Goal: Transaction & Acquisition: Purchase product/service

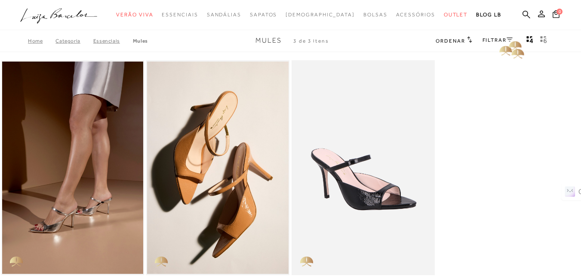
click at [504, 39] on link "FILTRAR" at bounding box center [498, 40] width 30 height 6
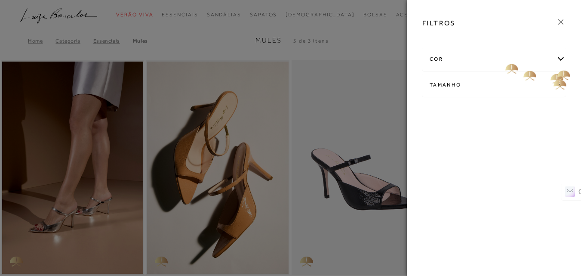
click at [559, 57] on div "cor" at bounding box center [494, 59] width 142 height 23
click at [559, 28] on link at bounding box center [560, 23] width 9 height 12
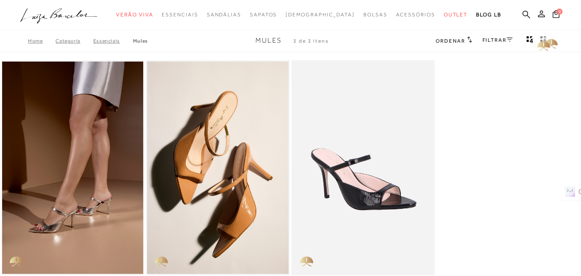
click at [531, 41] on icon "Mostrar 4 produtos por linha" at bounding box center [530, 40] width 7 height 8
click at [479, 70] on div "MULE METALIZADO PRATA DE SALTO ALTO 33 34 35 36 37 38" at bounding box center [290, 191] width 581 height 264
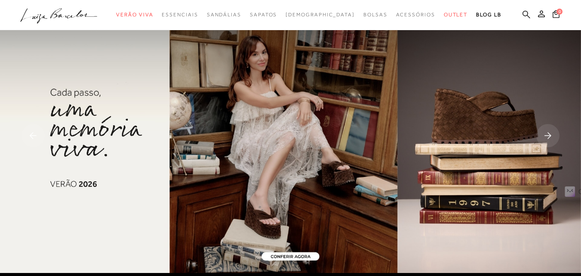
drag, startPoint x: 0, startPoint y: 0, endPoint x: 513, endPoint y: 13, distance: 513.5
click at [523, 13] on icon at bounding box center [527, 14] width 8 height 8
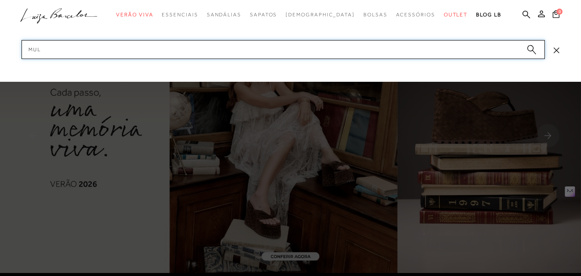
type input "mule"
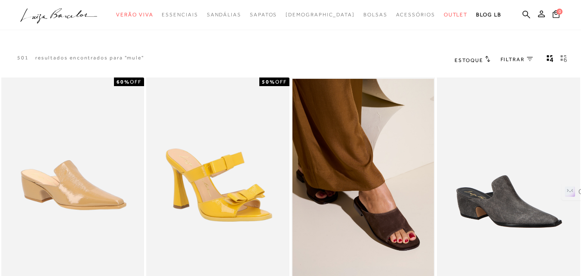
click at [531, 56] on link "FILTRAR 0" at bounding box center [517, 59] width 32 height 7
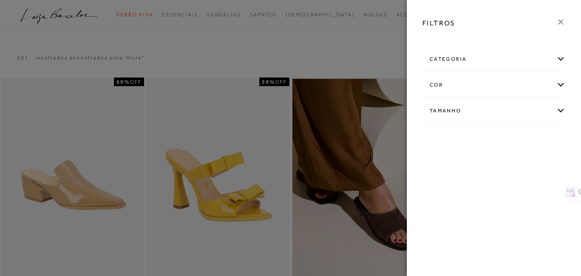
click at [562, 108] on div "Tamanho" at bounding box center [494, 110] width 142 height 23
click at [510, 140] on span "36" at bounding box center [509, 138] width 12 height 6
click at [509, 140] on input "36" at bounding box center [504, 140] width 9 height 9
checkbox input "true"
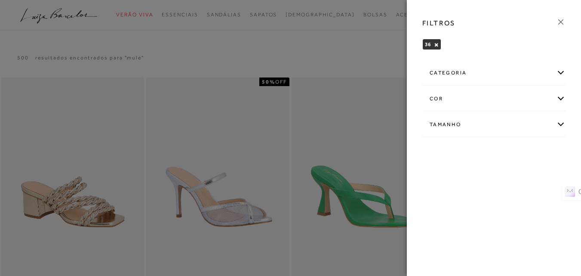
click at [381, 49] on div at bounding box center [290, 138] width 581 height 276
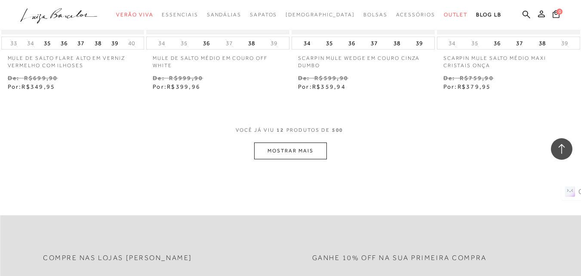
scroll to position [818, 0]
click at [270, 151] on button "MOSTRAR MAIS" at bounding box center [290, 150] width 72 height 17
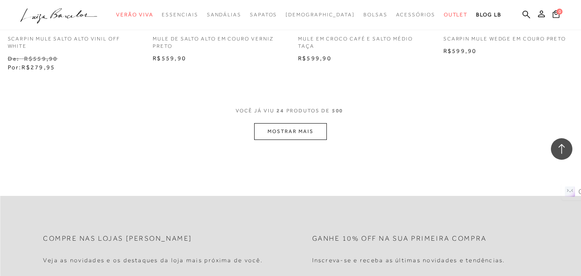
scroll to position [1678, 0]
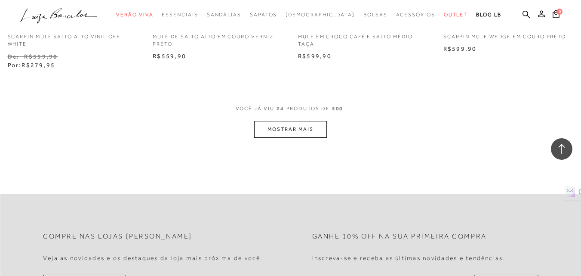
click at [306, 127] on button "MOSTRAR MAIS" at bounding box center [290, 129] width 72 height 17
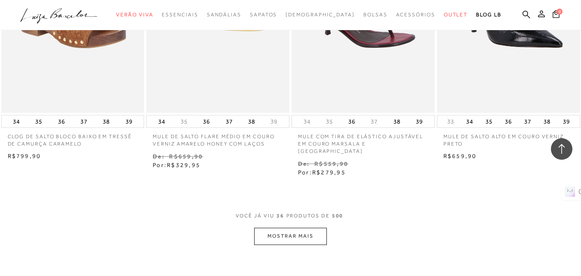
scroll to position [2453, 0]
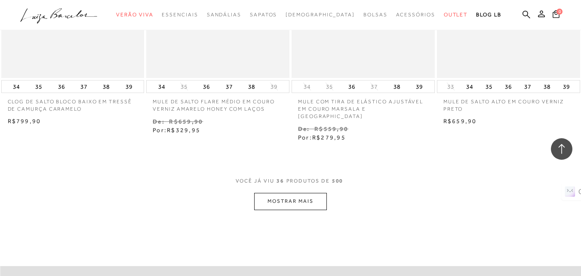
click at [302, 197] on button "MOSTRAR MAIS" at bounding box center [290, 201] width 72 height 17
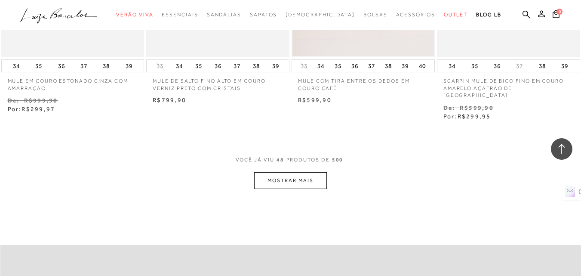
scroll to position [3356, 0]
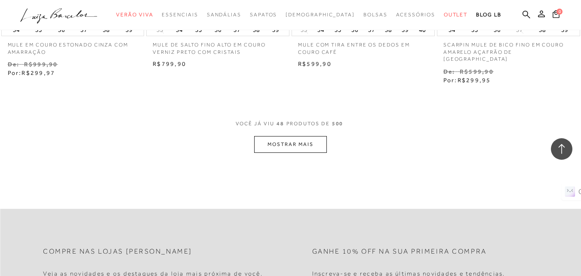
click at [258, 136] on button "MOSTRAR MAIS" at bounding box center [290, 144] width 72 height 17
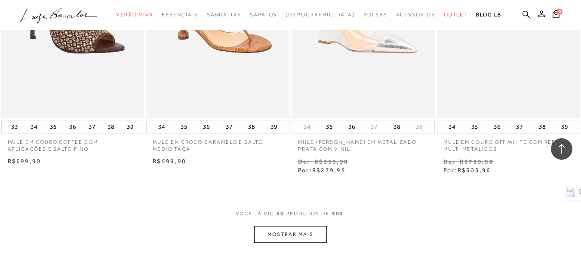
scroll to position [4174, 0]
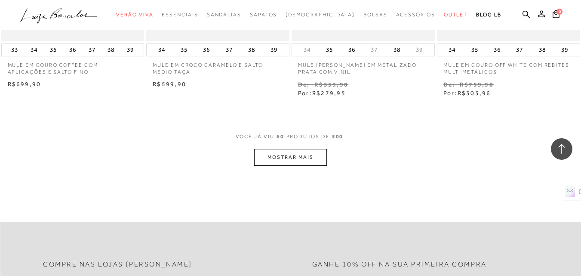
click at [312, 149] on button "MOSTRAR MAIS" at bounding box center [290, 157] width 72 height 17
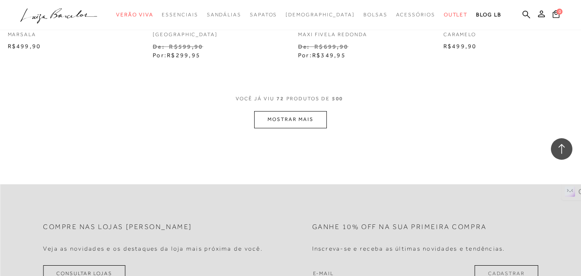
scroll to position [5078, 0]
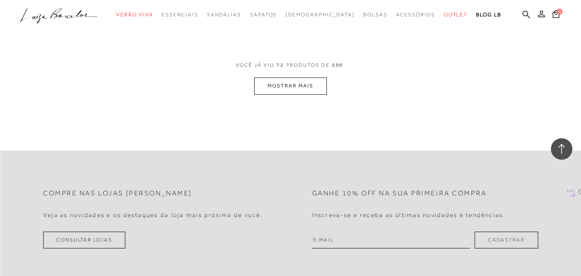
click at [296, 77] on button "MOSTRAR MAIS" at bounding box center [290, 85] width 72 height 17
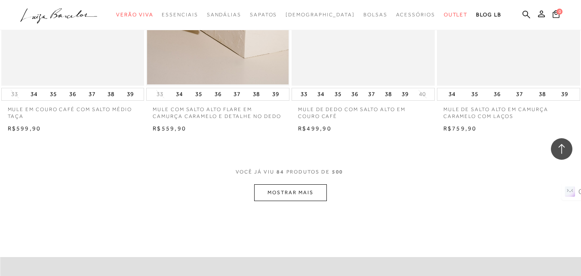
scroll to position [5809, 0]
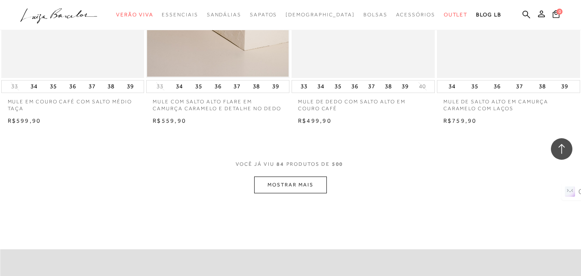
click at [285, 177] on button "MOSTRAR MAIS" at bounding box center [290, 184] width 72 height 17
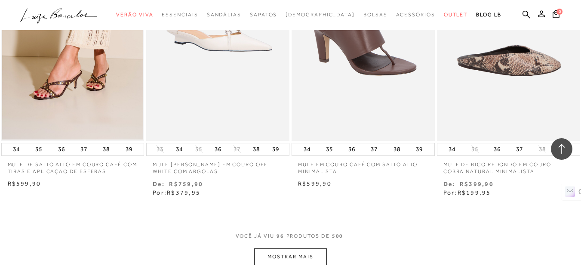
scroll to position [6627, 0]
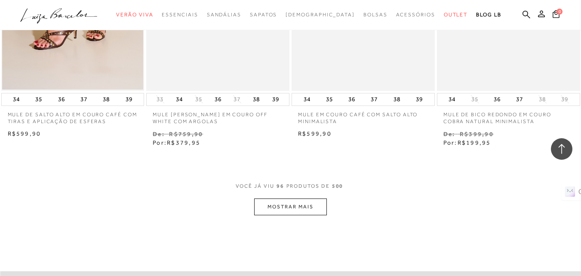
click at [283, 198] on button "MOSTRAR MAIS" at bounding box center [290, 206] width 72 height 17
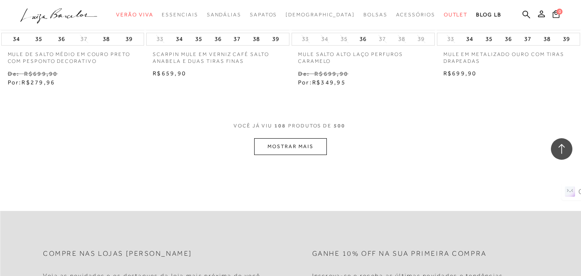
scroll to position [7573, 0]
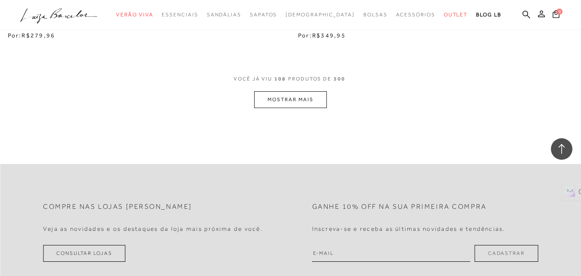
click at [292, 91] on button "MOSTRAR MAIS" at bounding box center [290, 99] width 72 height 17
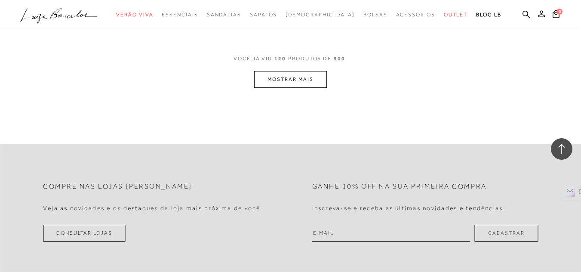
scroll to position [8391, 0]
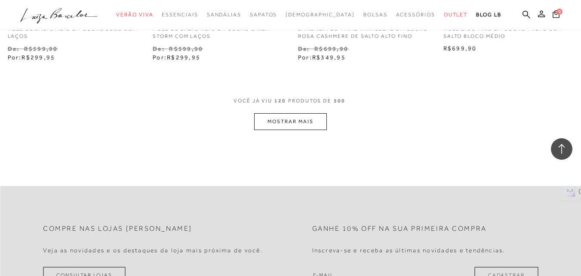
click at [293, 113] on button "MOSTRAR MAIS" at bounding box center [290, 121] width 72 height 17
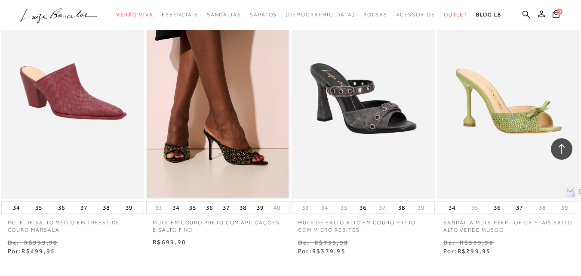
scroll to position [9143, 0]
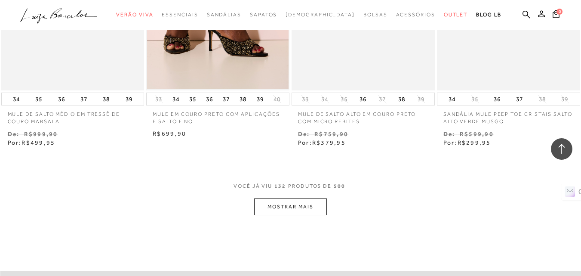
click at [297, 198] on button "MOSTRAR MAIS" at bounding box center [290, 206] width 72 height 17
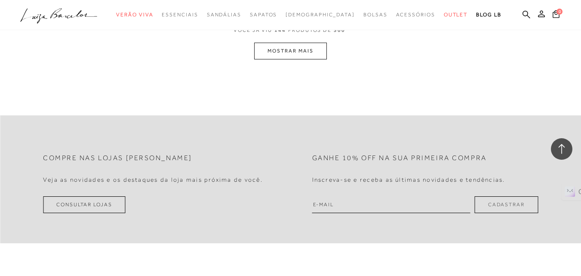
scroll to position [10133, 0]
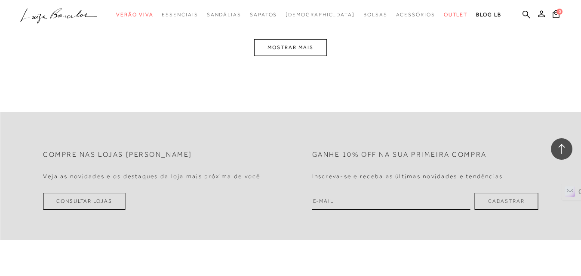
click at [292, 39] on button "MOSTRAR MAIS" at bounding box center [290, 47] width 72 height 17
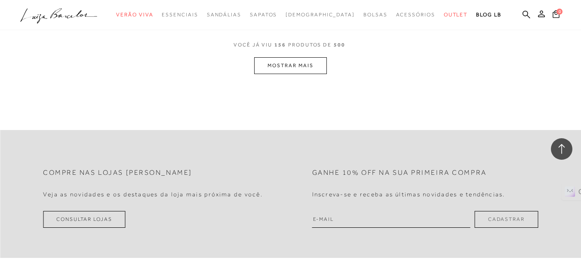
scroll to position [10951, 0]
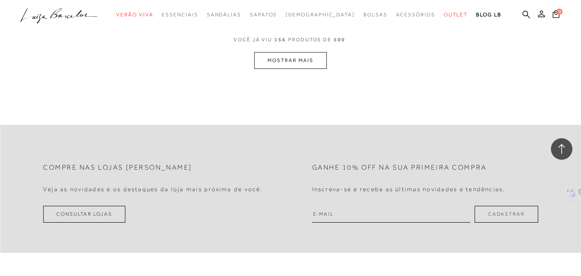
click at [274, 52] on button "MOSTRAR MAIS" at bounding box center [290, 60] width 72 height 17
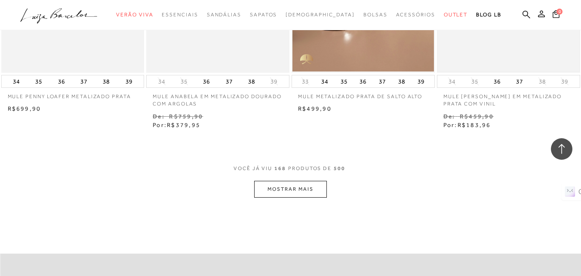
scroll to position [11585, 0]
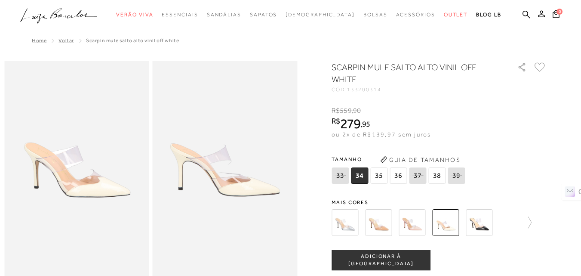
click at [485, 220] on img at bounding box center [479, 222] width 27 height 27
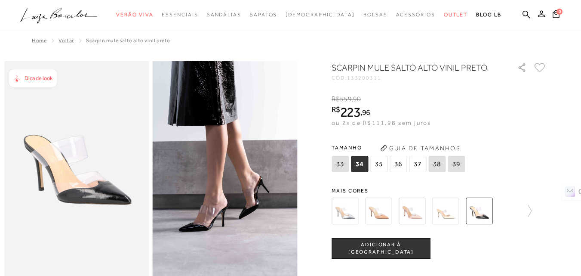
click at [414, 211] on img at bounding box center [412, 211] width 27 height 27
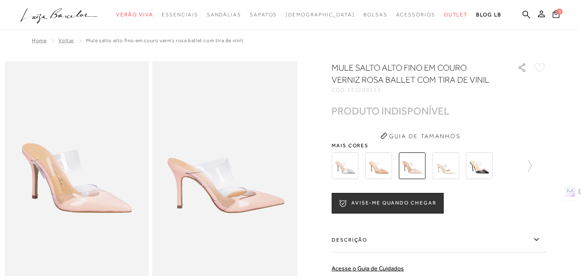
click at [380, 166] on img at bounding box center [378, 165] width 27 height 27
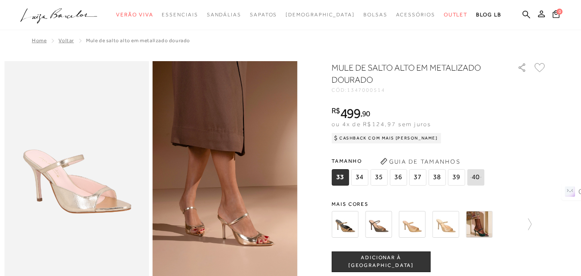
click at [401, 178] on span "36" at bounding box center [398, 177] width 17 height 16
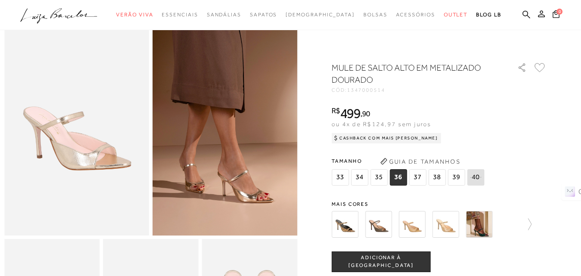
click at [391, 261] on span "ADICIONAR À SACOLA" at bounding box center [381, 261] width 98 height 15
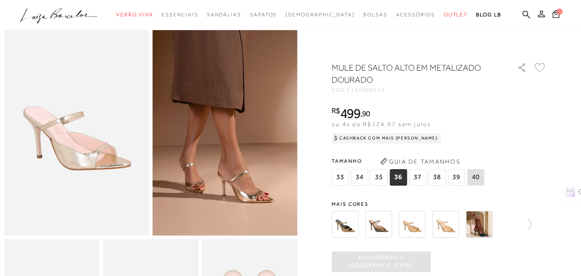
scroll to position [0, 0]
click at [553, 16] on icon at bounding box center [556, 14] width 7 height 8
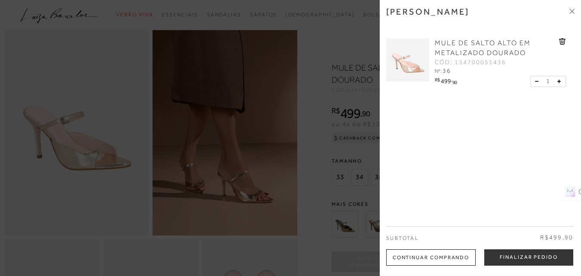
click at [571, 12] on icon at bounding box center [571, 12] width 3 height 3
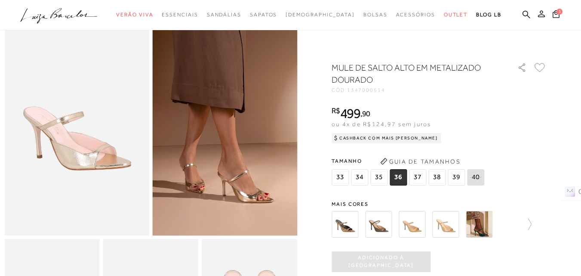
click at [536, 19] on button at bounding box center [542, 14] width 12 height 11
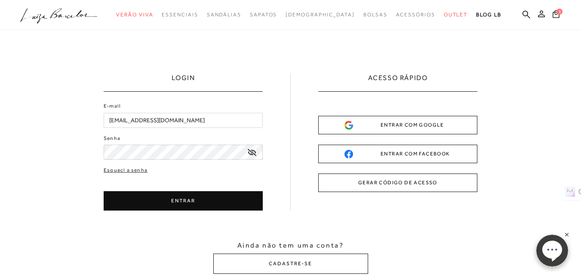
click at [149, 200] on button "ENTRAR" at bounding box center [183, 200] width 159 height 19
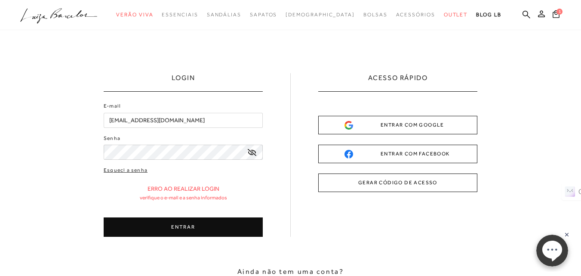
click at [151, 230] on button "ENTRAR" at bounding box center [183, 226] width 159 height 19
click at [197, 225] on button "ENTRAR" at bounding box center [183, 226] width 159 height 19
click at [137, 219] on button "ENTRAR" at bounding box center [183, 226] width 159 height 19
click at [407, 184] on button "GERAR CÓDIGO DE ACESSO" at bounding box center [397, 182] width 159 height 19
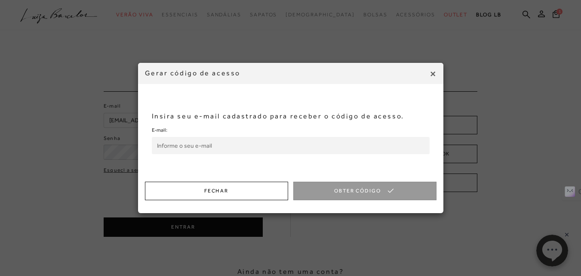
click at [216, 144] on input "E-mail:" at bounding box center [291, 145] width 278 height 17
type input "elida.ojopi@gmail.com"
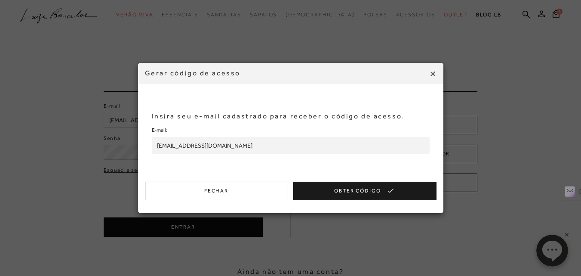
click at [324, 183] on button "Obter Código" at bounding box center [364, 191] width 143 height 19
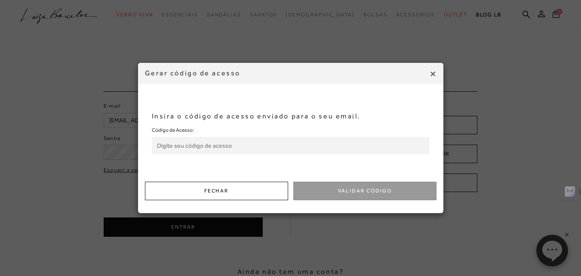
click at [272, 141] on input "Código de Acesso:" at bounding box center [291, 145] width 278 height 17
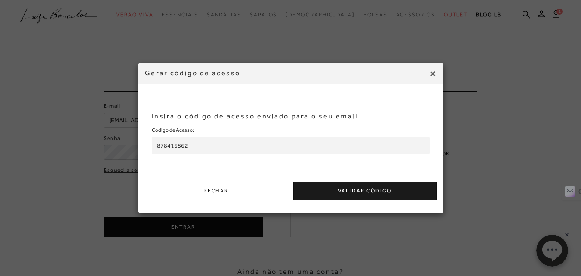
type input "878416862"
click at [351, 193] on button "Validar Código" at bounding box center [364, 191] width 143 height 19
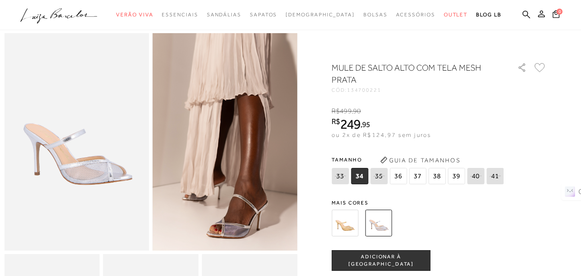
scroll to position [43, 0]
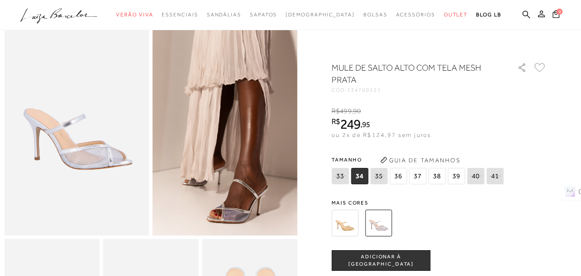
drag, startPoint x: 343, startPoint y: 222, endPoint x: 352, endPoint y: 219, distance: 9.5
click at [343, 223] on img at bounding box center [345, 223] width 27 height 27
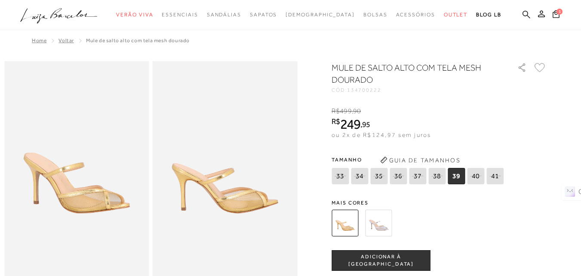
click at [523, 14] on icon at bounding box center [527, 14] width 8 height 8
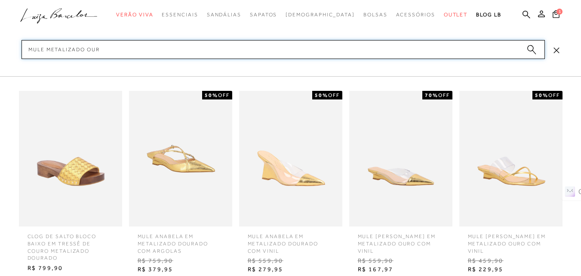
type input "mule metalizado ouro"
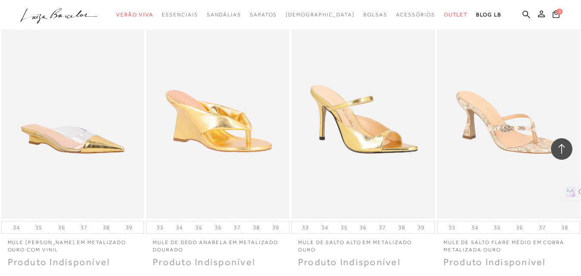
scroll to position [645, 0]
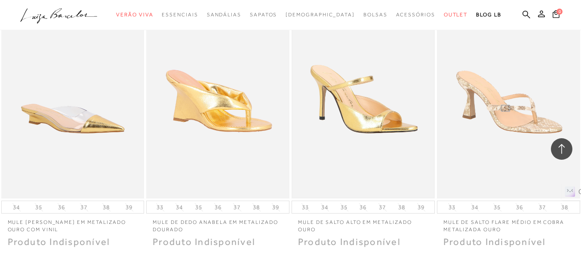
click at [356, 119] on img at bounding box center [364, 91] width 142 height 212
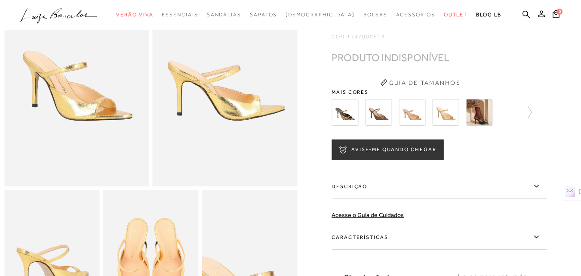
scroll to position [86, 0]
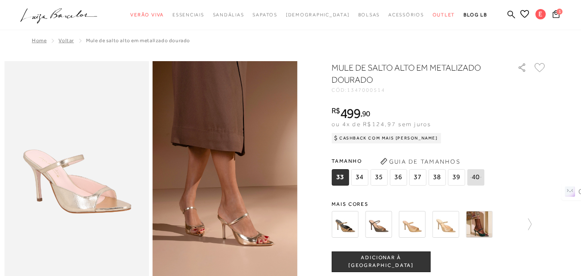
click at [349, 228] on img at bounding box center [345, 224] width 27 height 27
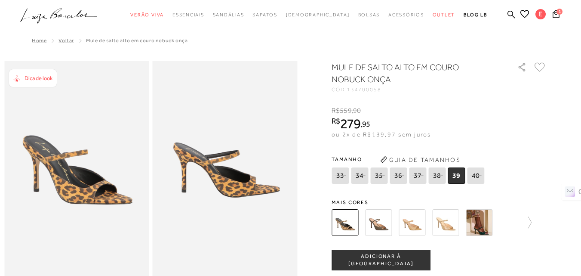
click at [377, 226] on img at bounding box center [378, 222] width 27 height 27
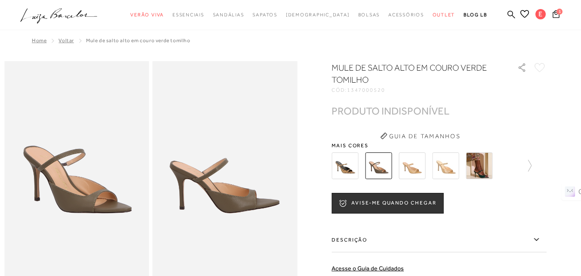
click at [407, 168] on img at bounding box center [412, 165] width 27 height 27
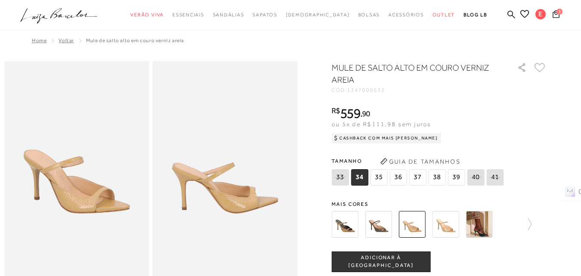
click at [445, 225] on img at bounding box center [445, 224] width 27 height 27
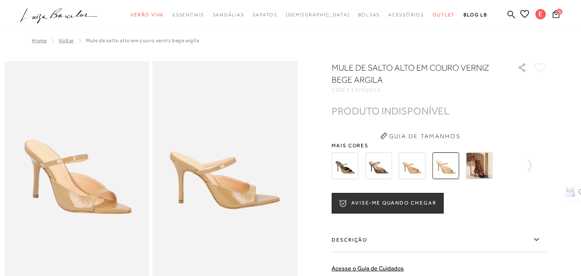
click at [488, 172] on img at bounding box center [479, 165] width 27 height 27
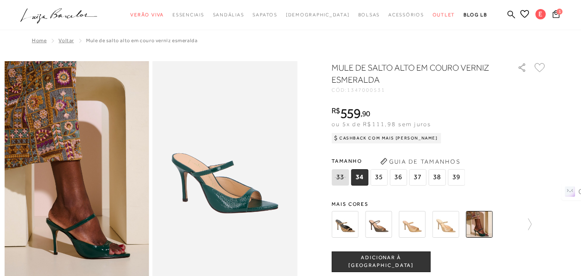
click at [533, 157] on div "Tamanho 33 34 35" at bounding box center [439, 170] width 215 height 33
click at [532, 225] on icon at bounding box center [526, 224] width 12 height 12
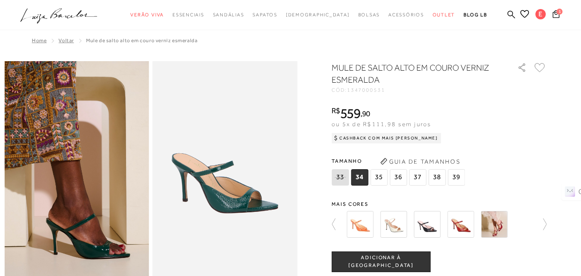
click at [338, 226] on icon at bounding box center [338, 224] width 12 height 12
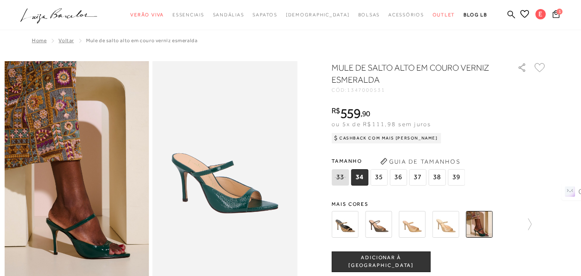
click at [535, 226] on div at bounding box center [439, 224] width 215 height 32
click at [532, 227] on icon at bounding box center [526, 224] width 12 height 12
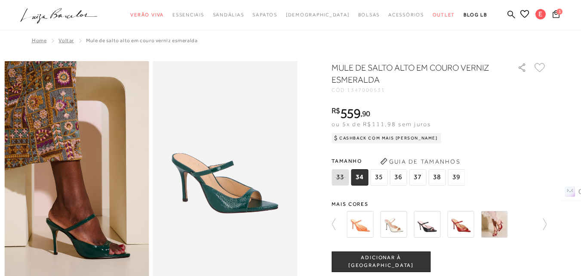
click at [367, 226] on img at bounding box center [360, 224] width 27 height 27
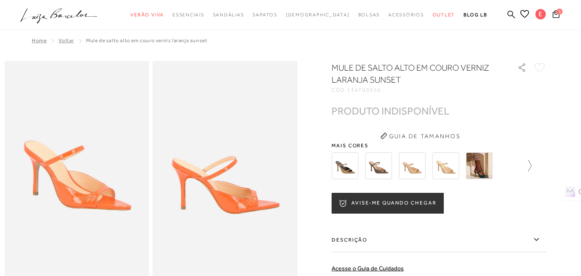
click at [532, 167] on icon at bounding box center [526, 166] width 12 height 12
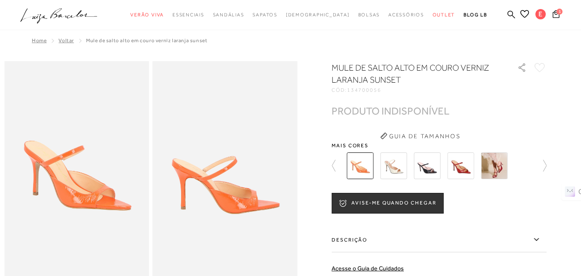
click at [397, 164] on img at bounding box center [393, 165] width 27 height 27
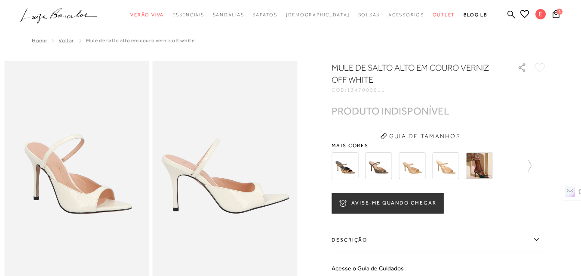
click at [535, 166] on div at bounding box center [439, 166] width 215 height 32
click at [532, 168] on icon at bounding box center [529, 166] width 3 height 12
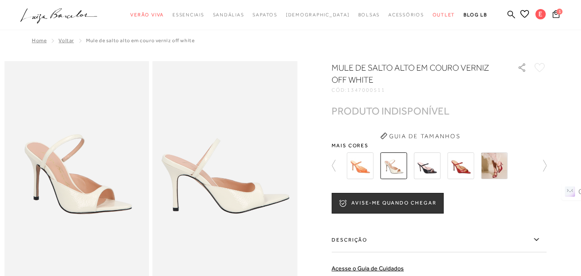
click at [502, 169] on img at bounding box center [494, 165] width 27 height 27
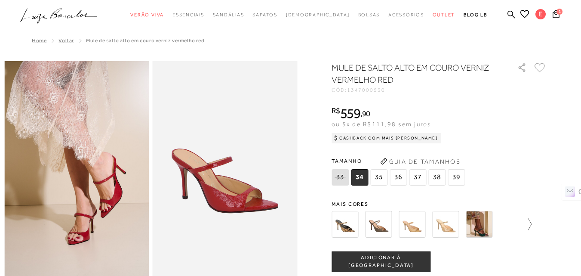
click at [531, 226] on icon at bounding box center [526, 224] width 12 height 12
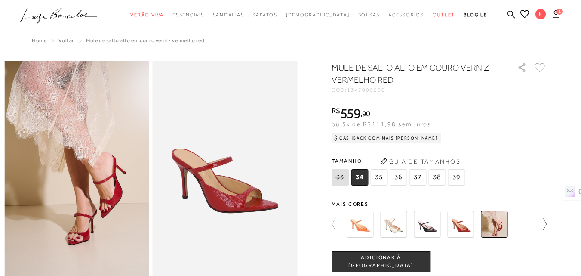
click at [547, 225] on icon at bounding box center [541, 224] width 12 height 12
click at [391, 224] on img at bounding box center [393, 224] width 27 height 27
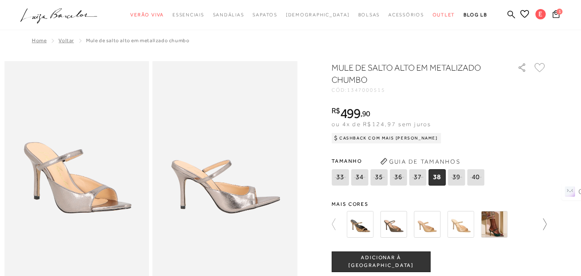
click at [547, 225] on icon at bounding box center [541, 224] width 12 height 12
click at [427, 229] on img at bounding box center [427, 224] width 27 height 27
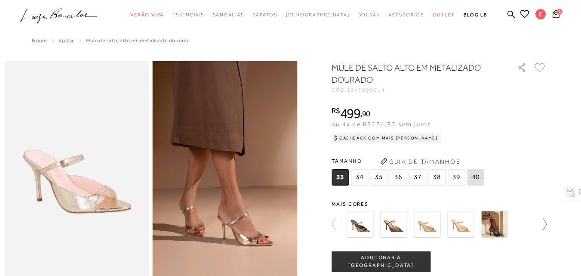
click at [547, 225] on icon at bounding box center [541, 224] width 12 height 12
click at [547, 224] on div at bounding box center [439, 224] width 215 height 32
click at [521, 226] on div at bounding box center [444, 224] width 200 height 32
click at [335, 224] on icon at bounding box center [338, 224] width 12 height 12
click at [545, 227] on icon at bounding box center [541, 224] width 12 height 12
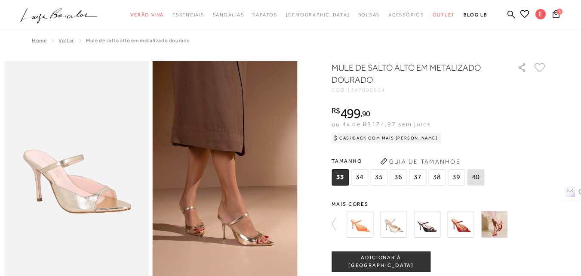
click at [537, 225] on div at bounding box center [444, 224] width 200 height 32
click at [491, 226] on img at bounding box center [494, 224] width 27 height 27
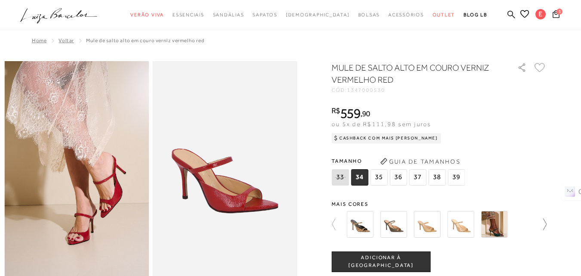
click at [546, 228] on icon at bounding box center [541, 224] width 12 height 12
click at [541, 225] on div at bounding box center [444, 224] width 200 height 32
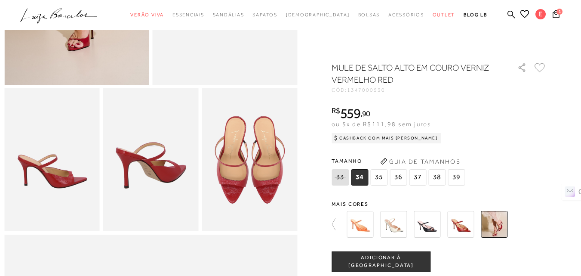
scroll to position [215, 0]
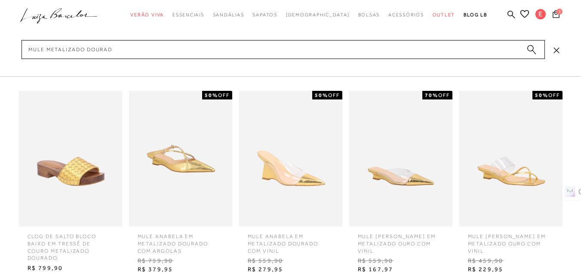
type input "mule metalizado dourado"
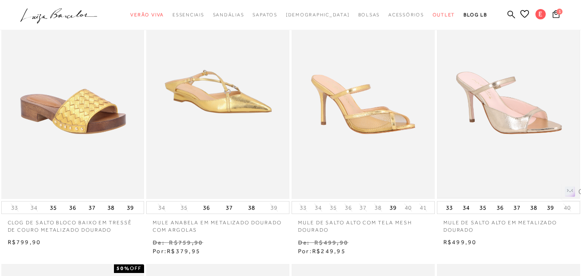
scroll to position [344, 0]
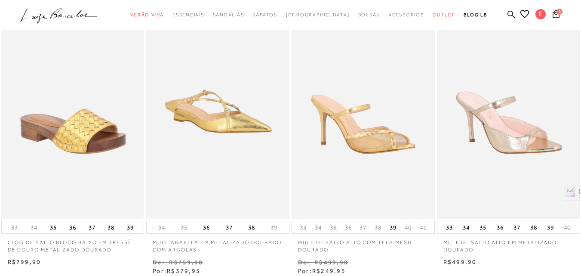
click at [518, 140] on img at bounding box center [509, 111] width 142 height 212
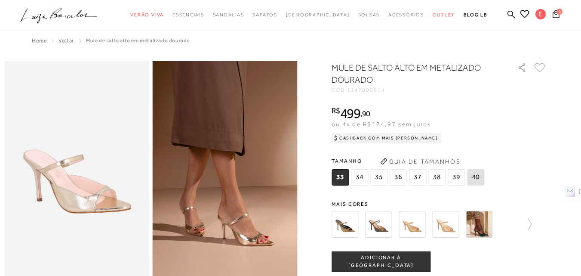
click at [553, 14] on icon at bounding box center [556, 14] width 7 height 8
